Goal: Task Accomplishment & Management: Use online tool/utility

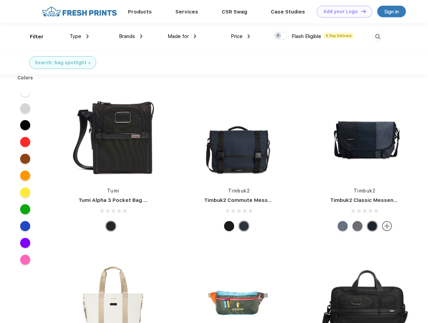
click at [342, 11] on link "Add your Logo Design Tool" at bounding box center [344, 12] width 55 height 12
click at [0, 0] on div "Design Tool" at bounding box center [0, 0] width 0 height 0
click at [361, 11] on link "Add your Logo Design Tool" at bounding box center [344, 12] width 55 height 12
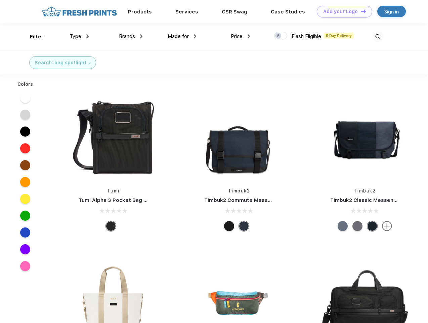
click at [32, 37] on div "Filter" at bounding box center [37, 37] width 14 height 8
click at [79, 36] on span "Type" at bounding box center [76, 36] width 12 height 6
click at [131, 36] on span "Brands" at bounding box center [127, 36] width 16 height 6
click at [182, 36] on span "Made for" at bounding box center [178, 36] width 21 height 6
click at [241, 36] on span "Price" at bounding box center [237, 36] width 12 height 6
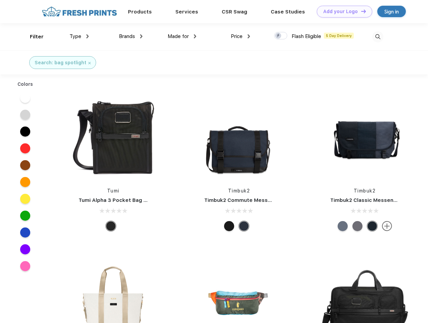
click at [281, 36] on div at bounding box center [280, 35] width 13 height 7
click at [279, 36] on input "checkbox" at bounding box center [276, 34] width 4 height 4
click at [378, 37] on img at bounding box center [378, 36] width 11 height 11
